Goal: Information Seeking & Learning: Check status

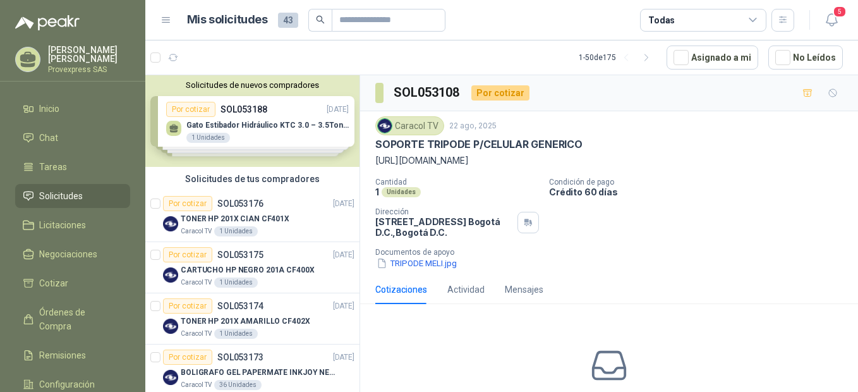
scroll to position [562, 0]
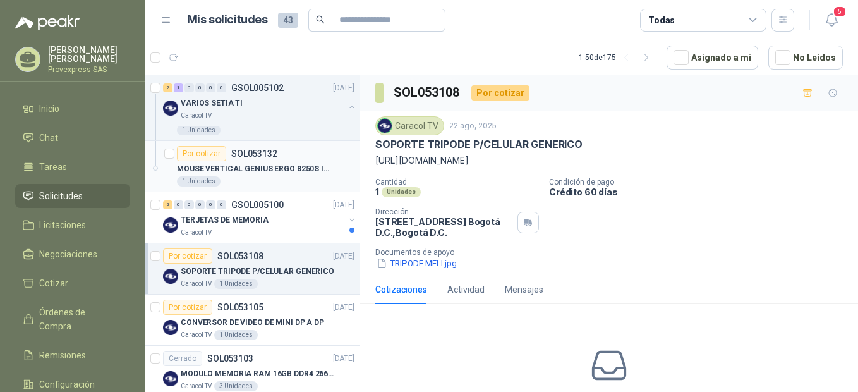
click at [194, 153] on div "Por cotizar" at bounding box center [201, 153] width 49 height 15
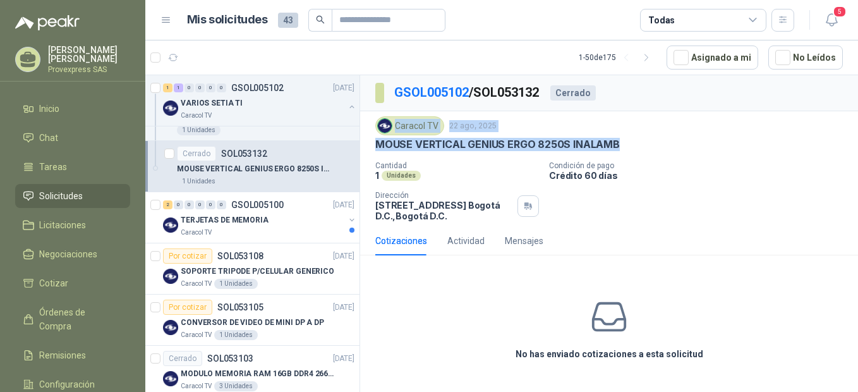
drag, startPoint x: 622, startPoint y: 142, endPoint x: 364, endPoint y: 135, distance: 257.9
click at [364, 135] on div "Caracol TV [DATE] MOUSE VERTICAL GENIUS ERGO 8250S INALAMB Cantidad 1 Unidades …" at bounding box center [609, 168] width 498 height 115
drag, startPoint x: 364, startPoint y: 135, endPoint x: 470, endPoint y: 143, distance: 106.4
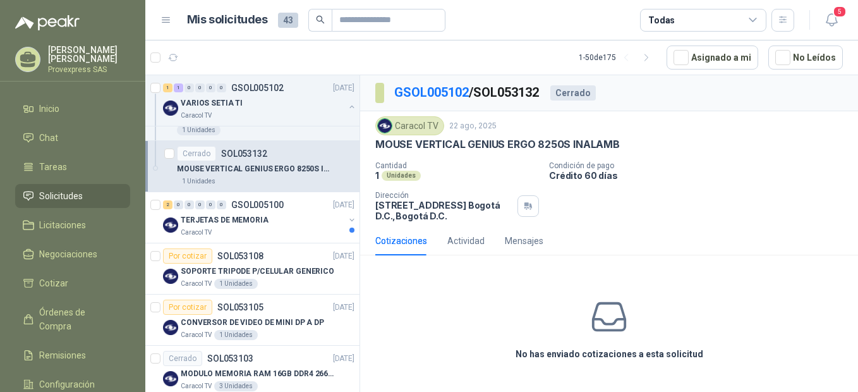
drag, startPoint x: 470, startPoint y: 143, endPoint x: 433, endPoint y: 169, distance: 45.2
click at [433, 169] on p "Cantidad" at bounding box center [457, 165] width 164 height 9
drag, startPoint x: 622, startPoint y: 142, endPoint x: 373, endPoint y: 144, distance: 249.0
click at [373, 144] on div "Caracol TV [DATE] MOUSE VERTICAL GENIUS ERGO 8250S INALAMB Cantidad 1 Unidades …" at bounding box center [609, 168] width 498 height 115
drag, startPoint x: 373, startPoint y: 144, endPoint x: 384, endPoint y: 143, distance: 10.8
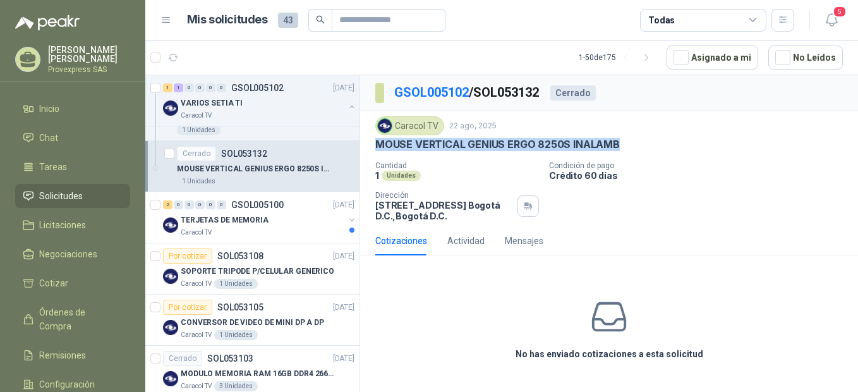
copy p "MOUSE VERTICAL GENIUS ERGO 8250S INALAMB"
click at [413, 316] on div "No has enviado cotizaciones a esta solicitud" at bounding box center [609, 328] width 498 height 127
click at [855, 342] on div "No has enviado cotizaciones a esta solicitud" at bounding box center [609, 328] width 498 height 127
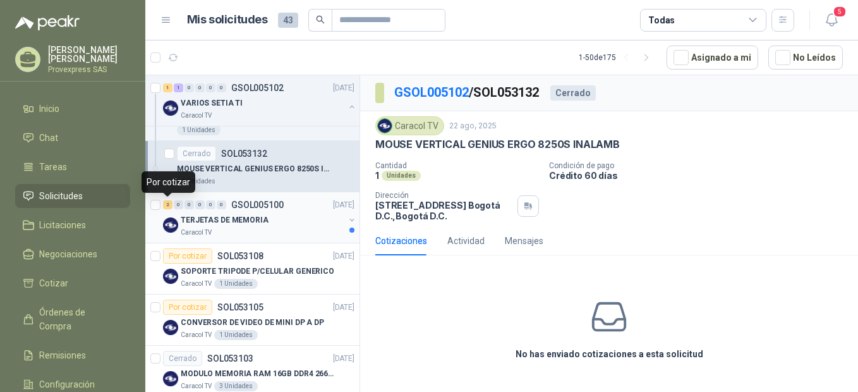
click at [167, 203] on div "2" at bounding box center [167, 204] width 9 height 9
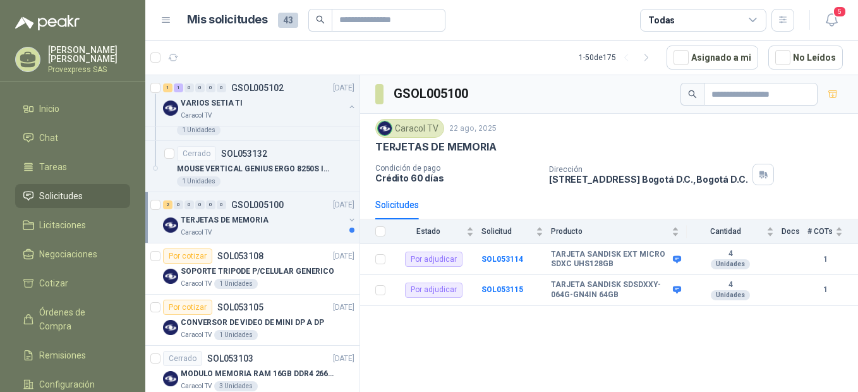
scroll to position [843, 0]
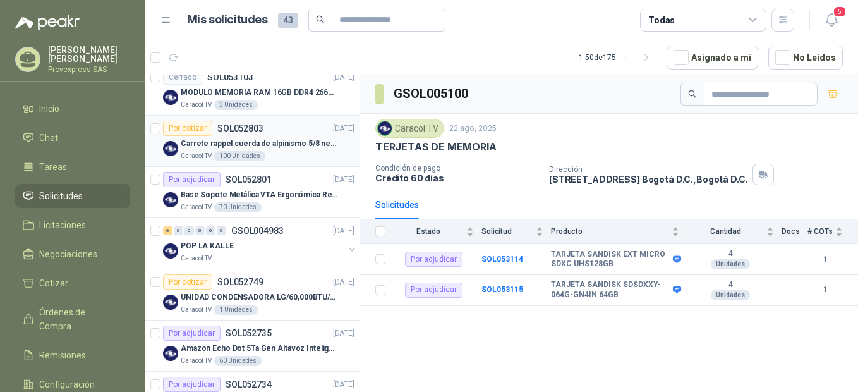
click at [194, 130] on div "Por cotizar" at bounding box center [187, 128] width 49 height 15
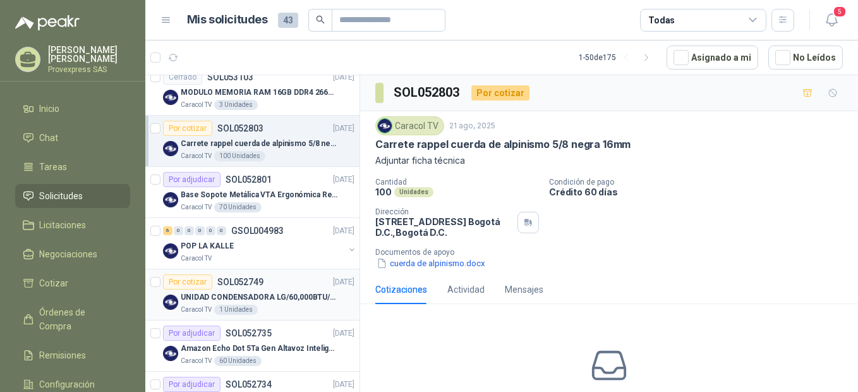
click at [197, 279] on div "Por cotizar" at bounding box center [187, 281] width 49 height 15
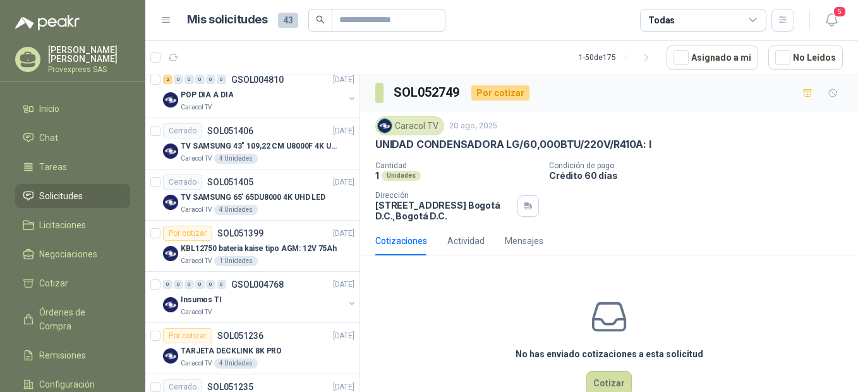
scroll to position [2247, 0]
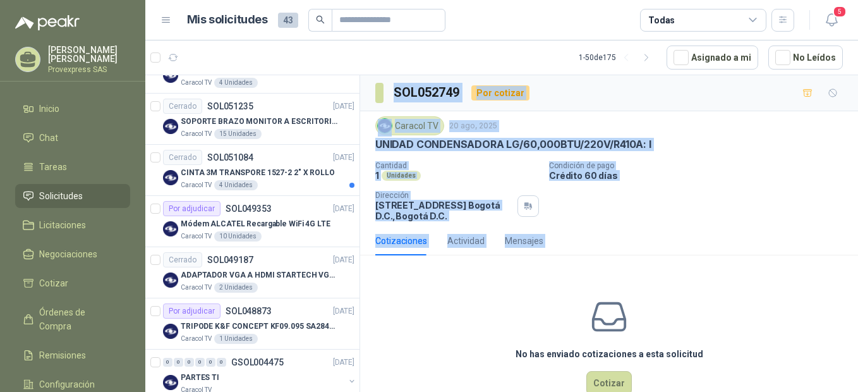
drag, startPoint x: 365, startPoint y: 353, endPoint x: 356, endPoint y: 374, distance: 23.5
click at [356, 374] on div "Solicitudes de nuevos compradores Por cotizar SOL053188 [DATE] Gato Estibador H…" at bounding box center [501, 236] width 713 height 322
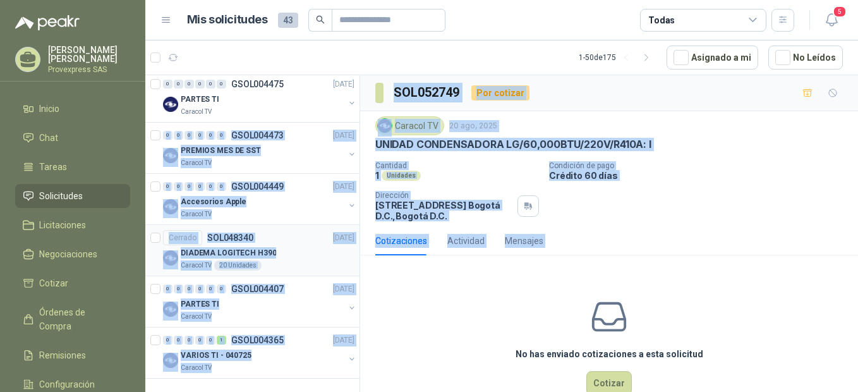
click at [313, 228] on article "Cerrado SOL048340 [DATE] DIADEMA LOGITECH H390 Caracol TV 20 Unidades" at bounding box center [252, 250] width 214 height 51
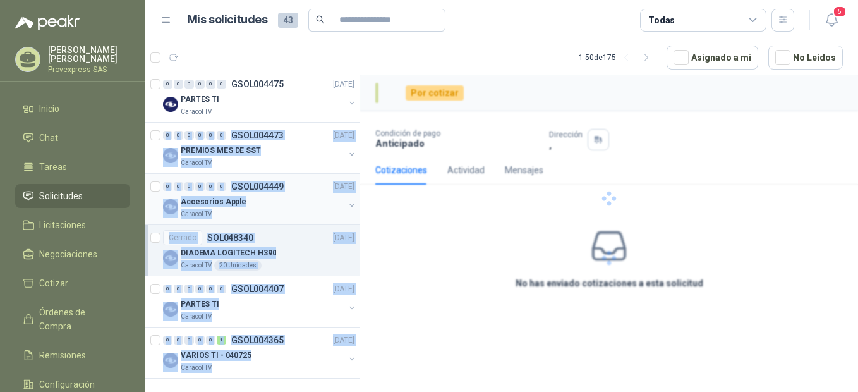
click at [289, 217] on div "Caracol TV" at bounding box center [263, 214] width 164 height 10
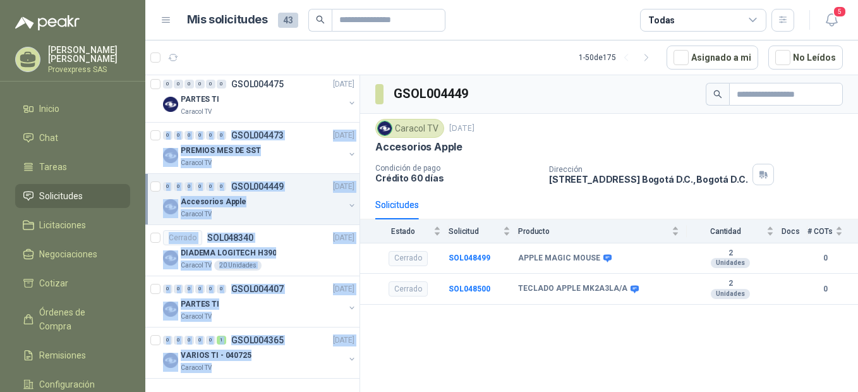
click at [287, 212] on div "Caracol TV" at bounding box center [263, 214] width 164 height 10
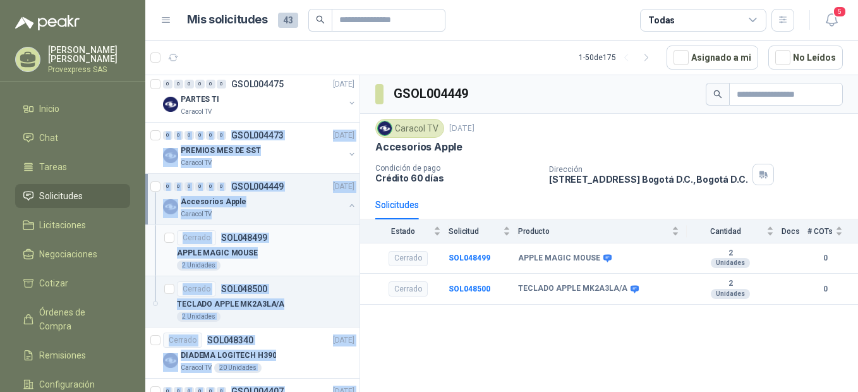
click at [298, 253] on div "APPLE MAGIC MOUSE" at bounding box center [266, 252] width 178 height 15
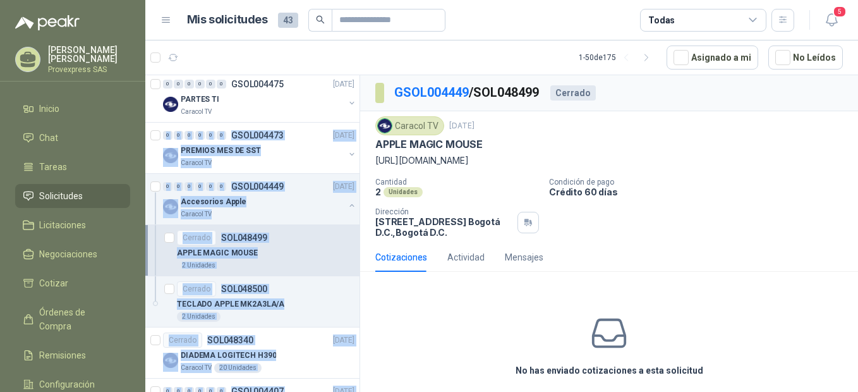
scroll to position [27, 0]
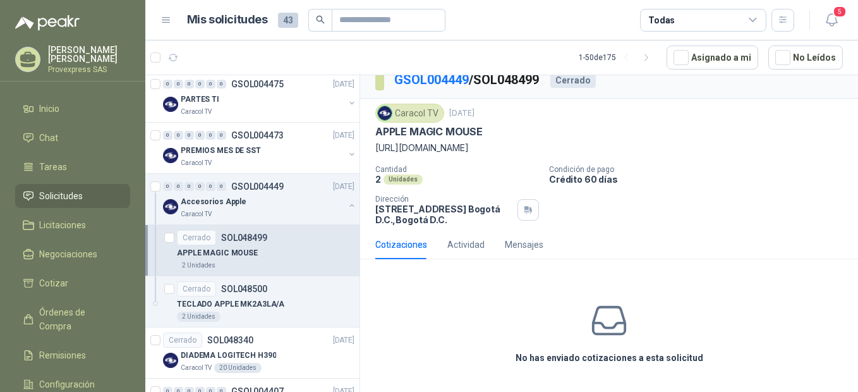
click at [750, 314] on div "No has enviado cotizaciones a esta solicitud" at bounding box center [609, 332] width 498 height 127
click at [407, 243] on div "Cotizaciones" at bounding box center [401, 245] width 52 height 14
click at [465, 245] on div "Actividad" at bounding box center [465, 245] width 37 height 14
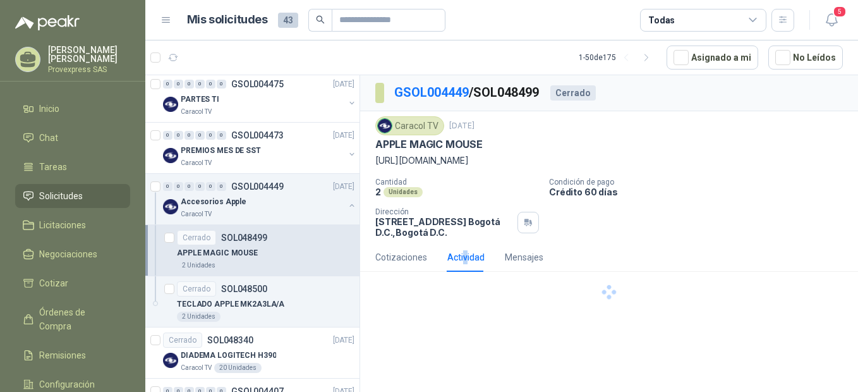
scroll to position [0, 0]
click at [683, 291] on div "Cotizaciones Actividad Mensajes No has enviado cotizaciones a esta solicitud [D…" at bounding box center [609, 303] width 498 height 121
click at [856, 378] on div "GSOL004449 / SOL048499 Cerrado Caracol TV [DATE] APPLE MAGIC MOUSE [URL][DOMAIN…" at bounding box center [609, 235] width 498 height 321
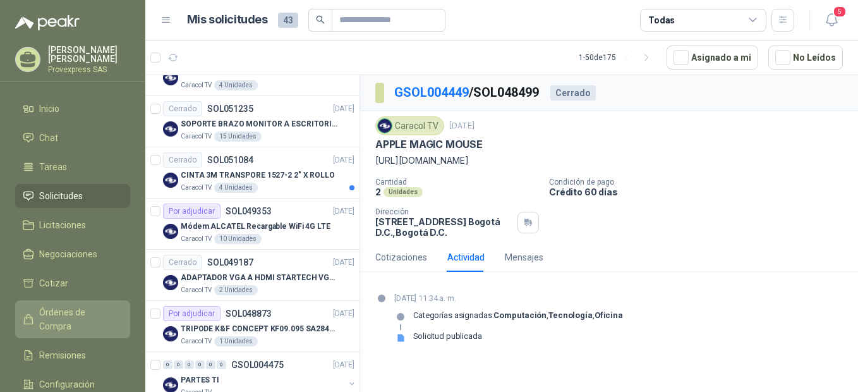
click at [63, 310] on span "Órdenes de Compra" at bounding box center [78, 319] width 79 height 28
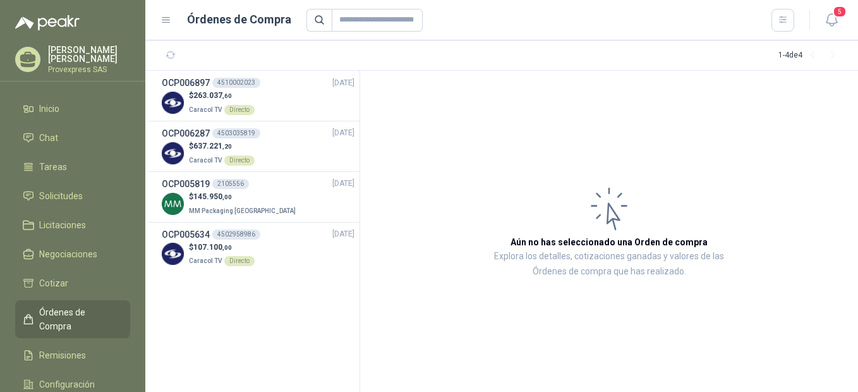
click at [59, 306] on span "Órdenes de Compra" at bounding box center [78, 319] width 79 height 28
click at [234, 83] on div "4510002023" at bounding box center [236, 83] width 48 height 10
